Goal: Information Seeking & Learning: Learn about a topic

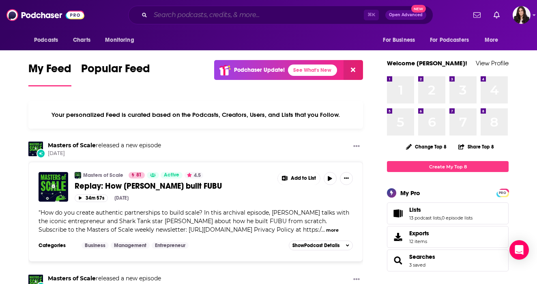
click at [181, 17] on input "Search podcasts, credits, & more..." at bounding box center [256, 15] width 213 height 13
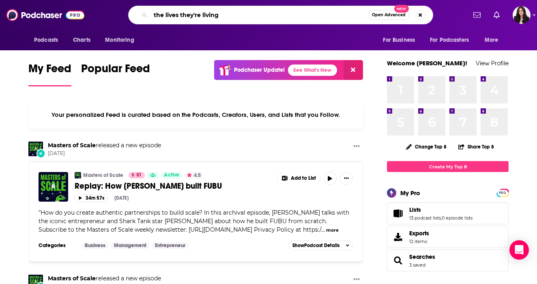
type input "the lives they're living"
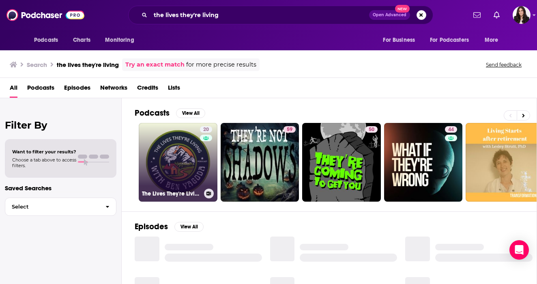
click at [183, 164] on link "20 The Lives They're Living" at bounding box center [178, 162] width 79 height 79
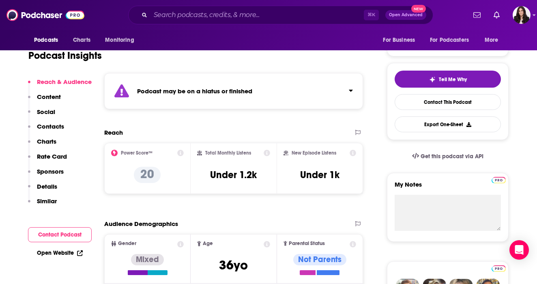
scroll to position [60, 0]
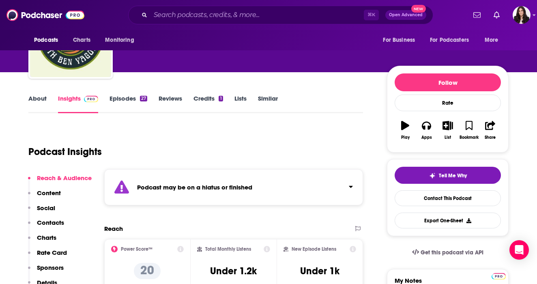
click at [131, 103] on link "Episodes 27" at bounding box center [128, 103] width 38 height 19
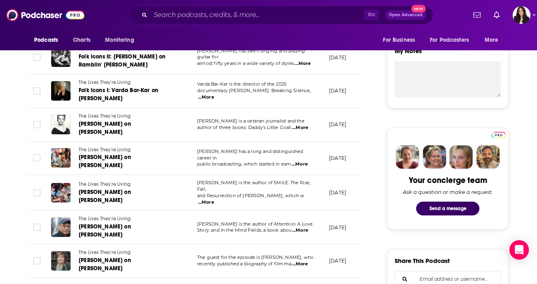
scroll to position [331, 0]
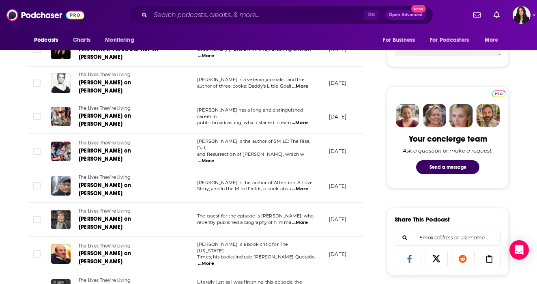
click at [295, 213] on span "The guest for the episode is [PERSON_NAME], who" at bounding box center [255, 216] width 116 height 6
click at [300, 219] on span "...More" at bounding box center [299, 222] width 16 height 6
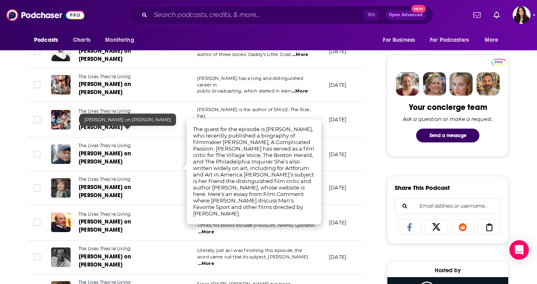
scroll to position [363, 0]
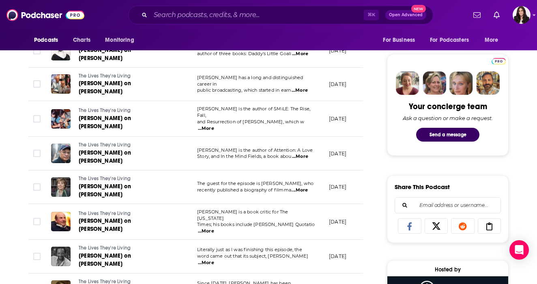
click at [332, 205] on td "[DATE]" at bounding box center [348, 222] width 53 height 36
click at [214, 259] on span "...More" at bounding box center [206, 262] width 16 height 6
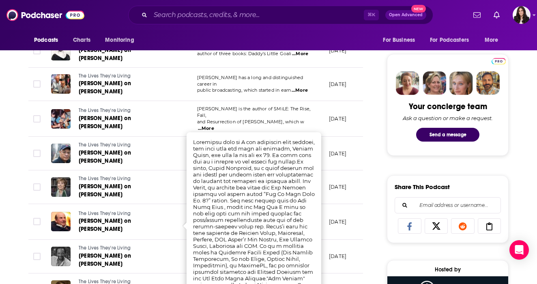
click at [259, 84] on td "[PERSON_NAME] has a long and distinguished career in public broadcasting, which…" at bounding box center [257, 85] width 132 height 34
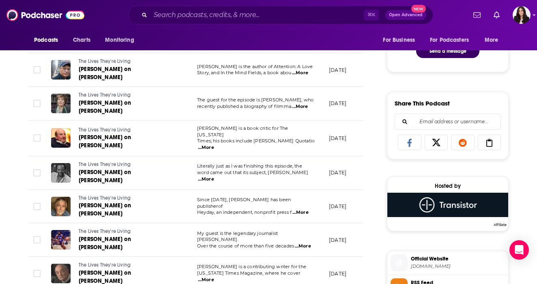
scroll to position [445, 0]
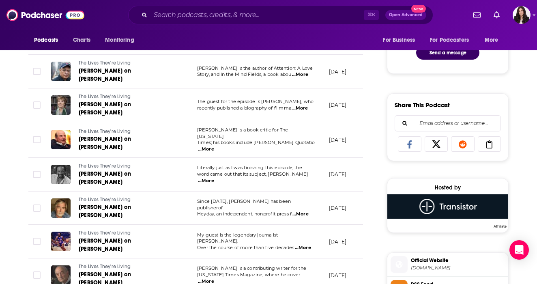
click at [291, 198] on span "Since [DATE], [PERSON_NAME] has been publisherof" at bounding box center [244, 204] width 94 height 12
click at [302, 211] on span "...More" at bounding box center [300, 214] width 16 height 6
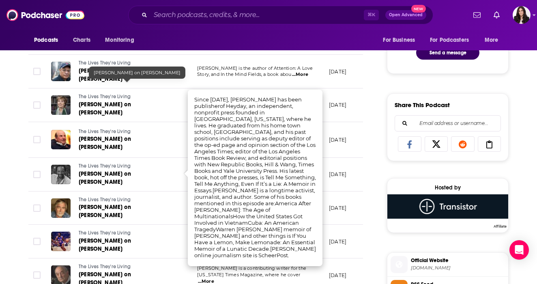
click at [145, 93] on div "The Lives They're Living [PERSON_NAME] on [PERSON_NAME]" at bounding box center [127, 105] width 97 height 24
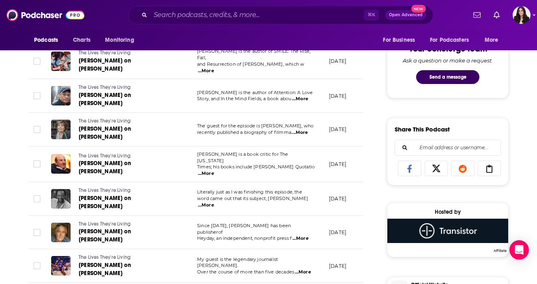
scroll to position [420, 0]
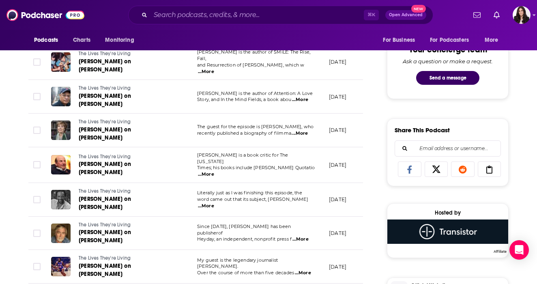
click at [214, 171] on span "...More" at bounding box center [206, 174] width 16 height 6
drag, startPoint x: 234, startPoint y: 102, endPoint x: 193, endPoint y: 101, distance: 40.9
click at [222, 165] on span "Times; his books include [PERSON_NAME] Quotatio" at bounding box center [256, 168] width 118 height 6
drag, startPoint x: 228, startPoint y: 131, endPoint x: 203, endPoint y: 130, distance: 25.2
click at [203, 152] on span "[PERSON_NAME] is a book critic for The [US_STATE]" at bounding box center [242, 158] width 91 height 12
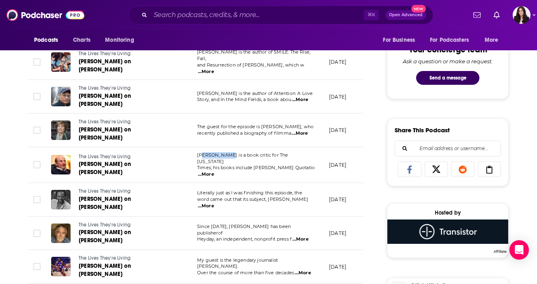
click at [203, 152] on span "[PERSON_NAME] is a book critic for The [US_STATE]" at bounding box center [242, 158] width 91 height 12
drag, startPoint x: 199, startPoint y: 131, endPoint x: 228, endPoint y: 131, distance: 29.6
click at [228, 152] on span "[PERSON_NAME] is a book critic for The [US_STATE]" at bounding box center [242, 158] width 91 height 12
drag, startPoint x: 231, startPoint y: 131, endPoint x: 196, endPoint y: 131, distance: 34.9
click at [196, 147] on td "[PERSON_NAME] is a book critic for The [US_STATE] Times; his books include [PER…" at bounding box center [257, 165] width 132 height 36
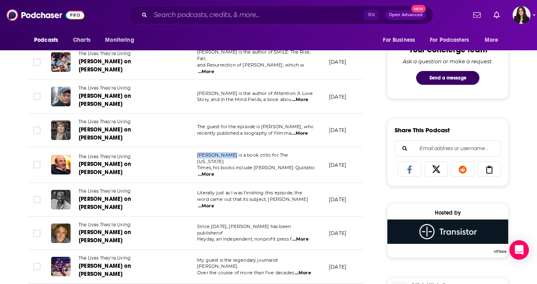
copy span "[PERSON_NAME]"
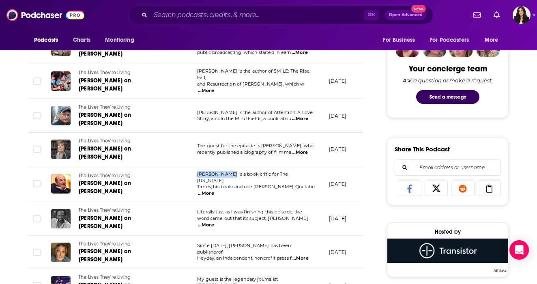
scroll to position [397, 0]
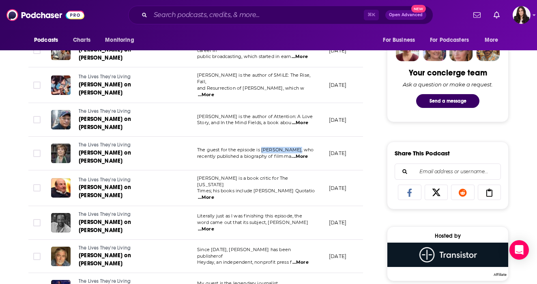
drag, startPoint x: 262, startPoint y: 125, endPoint x: 292, endPoint y: 125, distance: 29.6
click at [292, 147] on span "The guest for the episode is [PERSON_NAME], who" at bounding box center [255, 150] width 116 height 6
copy span "[PERSON_NAME],"
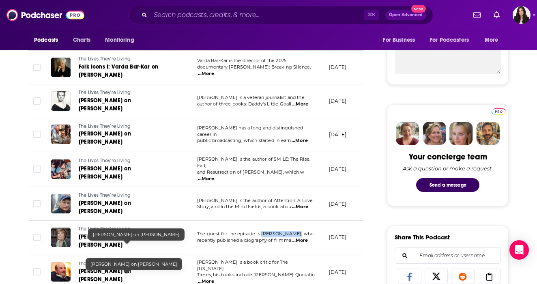
scroll to position [298, 0]
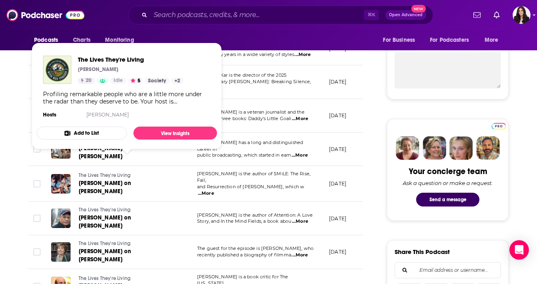
click at [306, 152] on span "...More" at bounding box center [299, 155] width 16 height 6
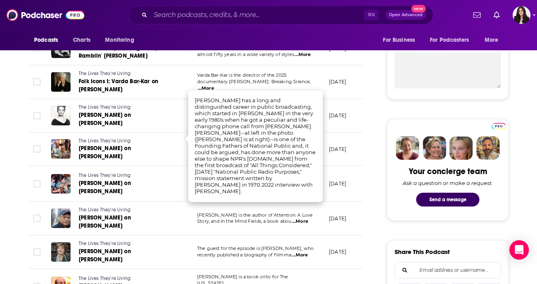
click at [131, 180] on span "[PERSON_NAME] on [PERSON_NAME]" at bounding box center [105, 187] width 52 height 15
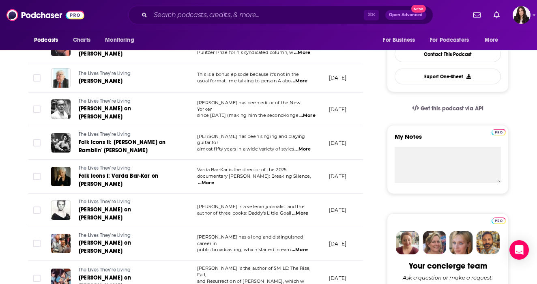
scroll to position [240, 0]
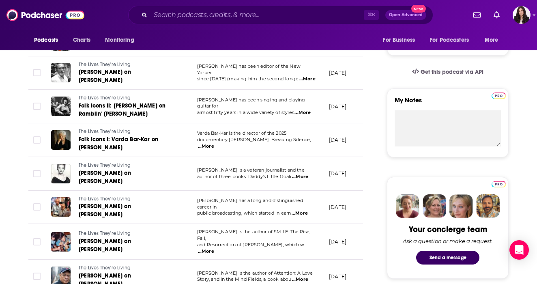
click at [214, 248] on span "...More" at bounding box center [206, 251] width 16 height 6
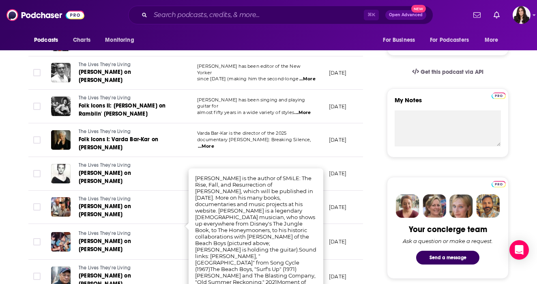
scroll to position [219, 0]
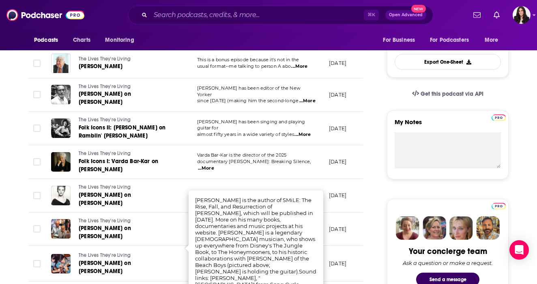
click at [304, 131] on span "...More" at bounding box center [302, 134] width 16 height 6
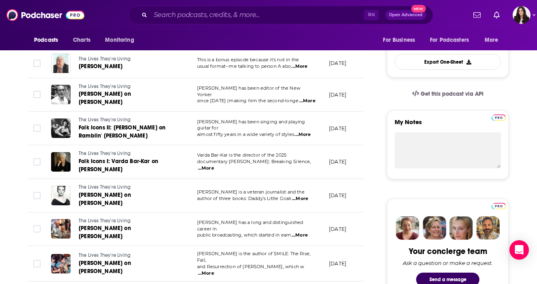
drag, startPoint x: 220, startPoint y: 29, endPoint x: 195, endPoint y: 29, distance: 25.1
click at [303, 131] on span "...More" at bounding box center [302, 134] width 16 height 6
drag, startPoint x: 224, startPoint y: 27, endPoint x: 192, endPoint y: 27, distance: 32.4
click at [302, 131] on span "...More" at bounding box center [302, 134] width 16 height 6
drag, startPoint x: 225, startPoint y: 31, endPoint x: 193, endPoint y: 31, distance: 32.8
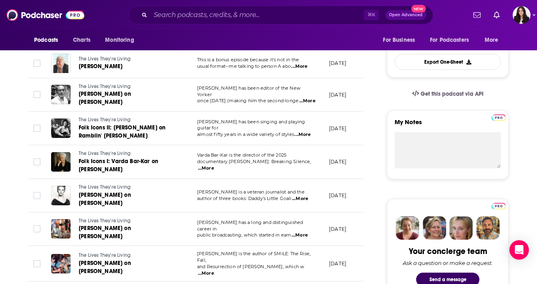
click at [216, 112] on td "[PERSON_NAME] has been singing and playing guitar for almost fifty years in a w…" at bounding box center [257, 128] width 132 height 34
click at [306, 131] on span "...More" at bounding box center [302, 134] width 16 height 6
drag, startPoint x: 224, startPoint y: 28, endPoint x: 201, endPoint y: 28, distance: 23.5
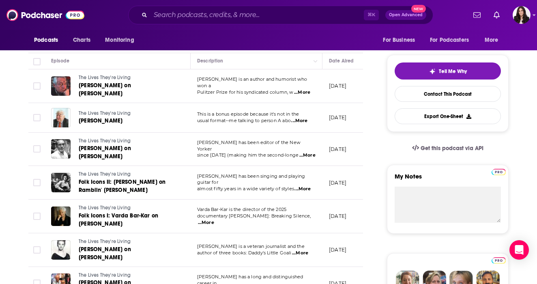
scroll to position [163, 0]
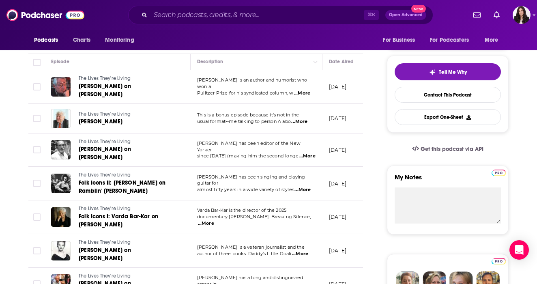
click at [300, 119] on span "...More" at bounding box center [299, 121] width 16 height 6
drag, startPoint x: 225, startPoint y: 94, endPoint x: 192, endPoint y: 94, distance: 33.6
